Goal: Navigation & Orientation: Find specific page/section

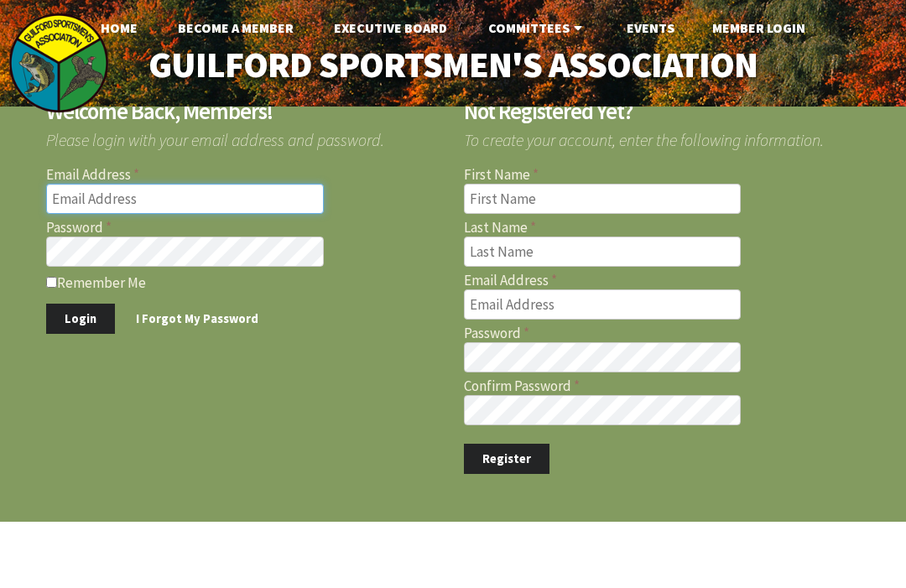
type input "[EMAIL_ADDRESS][DOMAIN_NAME]"
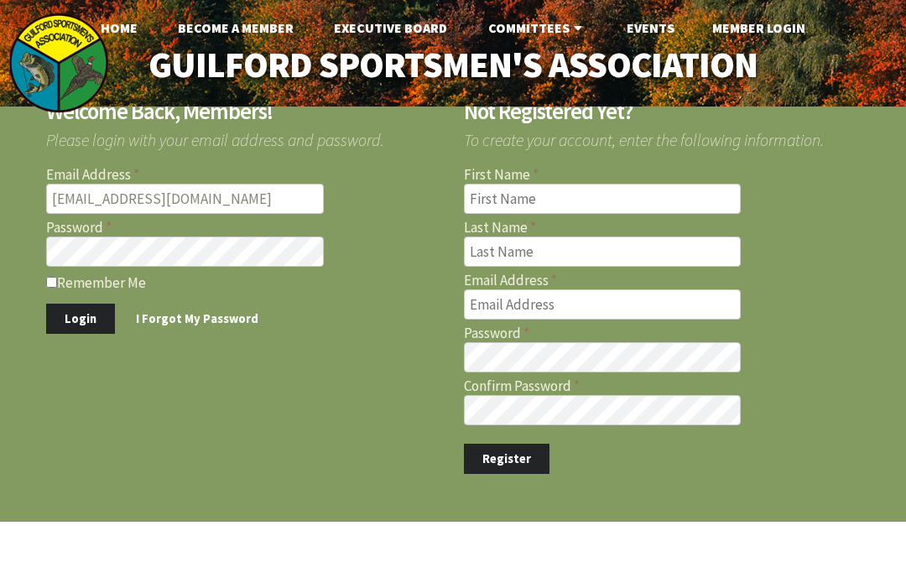
click at [79, 318] on button "Login" at bounding box center [80, 319] width 69 height 31
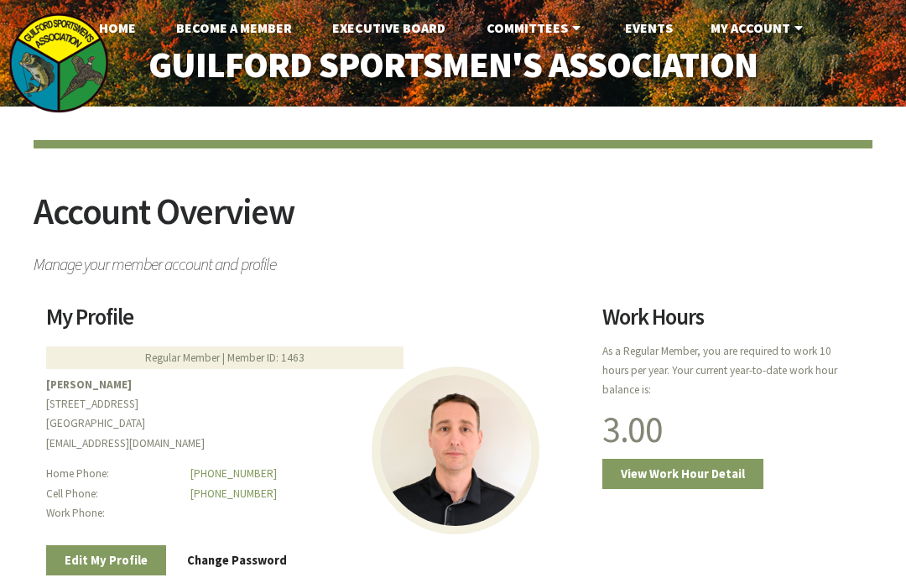
click at [783, 29] on link "My Account" at bounding box center [758, 28] width 123 height 34
click at [807, 31] on link "My Account" at bounding box center [758, 28] width 123 height 34
click at [117, 39] on link "Home" at bounding box center [118, 28] width 64 height 34
